Goal: Information Seeking & Learning: Learn about a topic

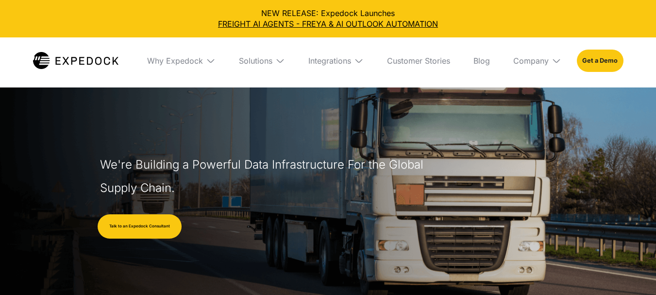
select select
click at [545, 66] on div "Company" at bounding box center [538, 60] width 64 height 47
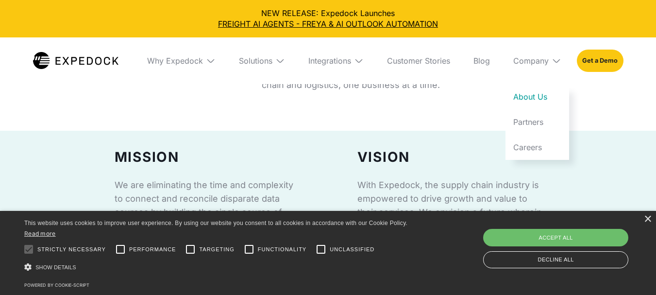
scroll to position [534, 0]
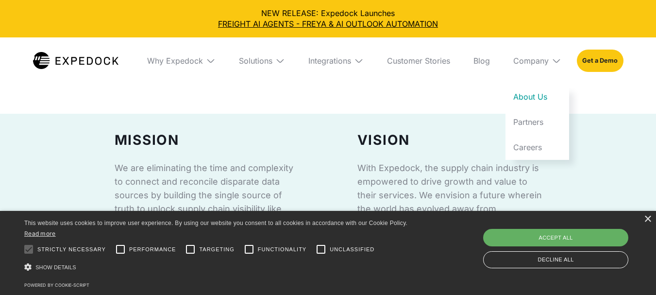
click at [529, 239] on div "Accept all" at bounding box center [555, 237] width 145 height 17
checkbox input "true"
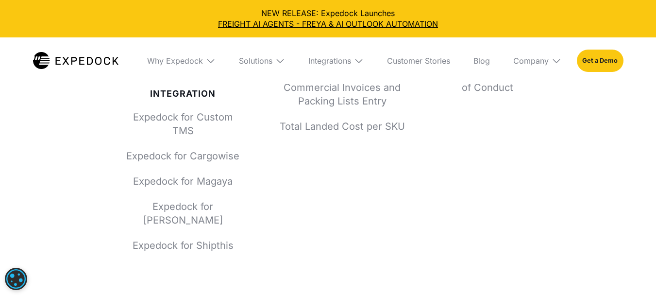
scroll to position [4491, 0]
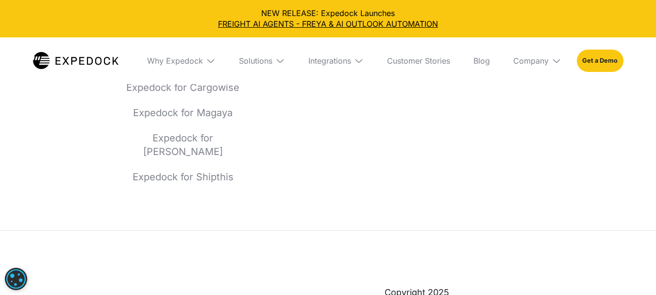
click at [542, 70] on div "Company" at bounding box center [538, 60] width 64 height 47
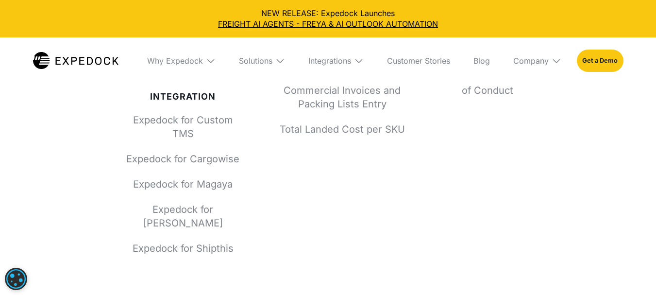
scroll to position [4296, 0]
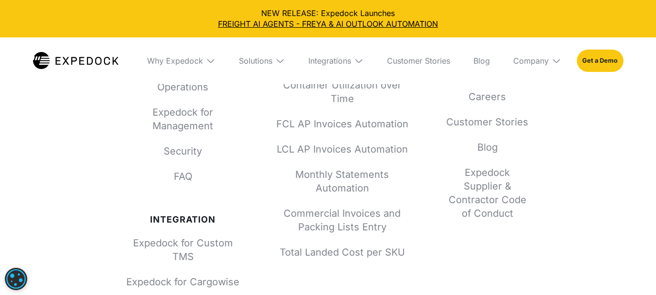
click at [543, 68] on div "Company" at bounding box center [538, 60] width 64 height 47
click at [543, 100] on link "About Us" at bounding box center [538, 96] width 64 height 25
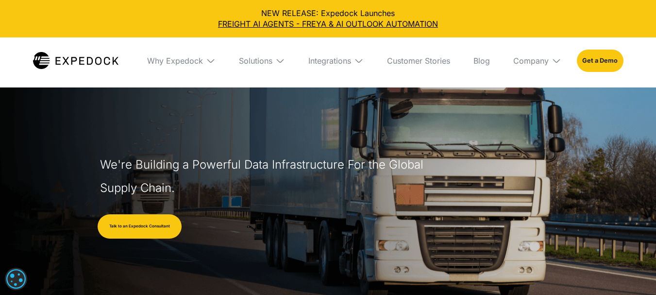
select select
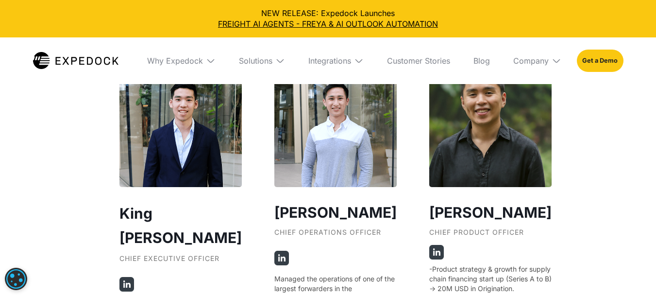
scroll to position [1700, 0]
